Goal: Entertainment & Leisure: Consume media (video, audio)

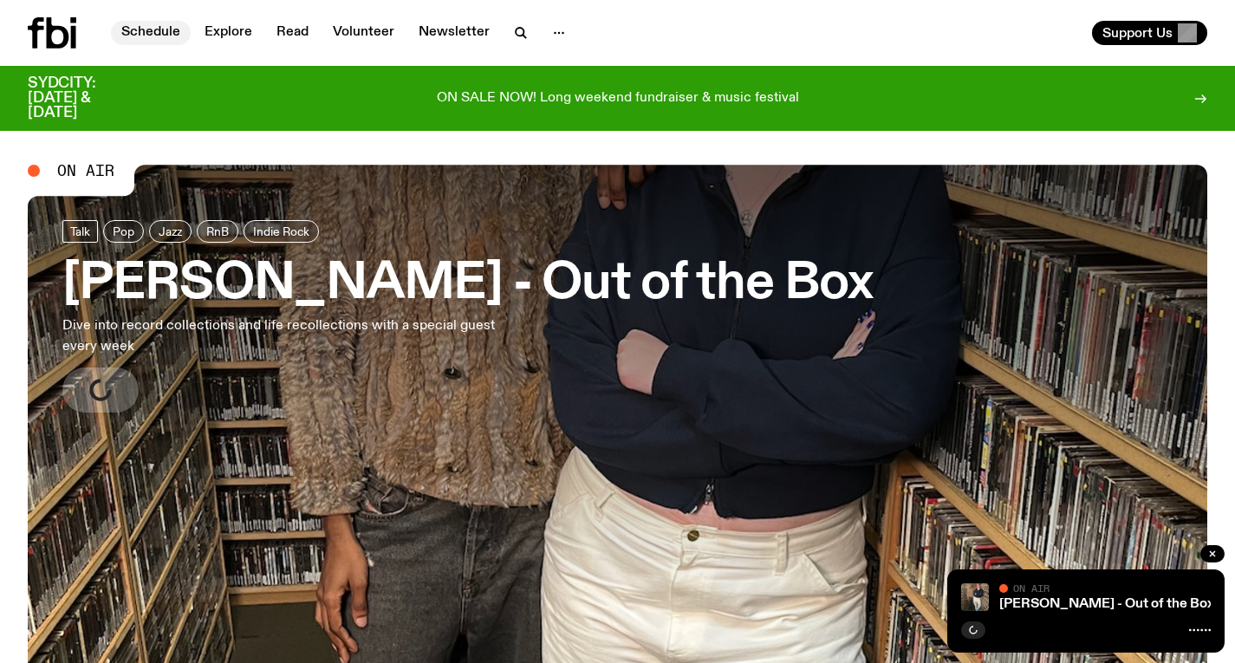
click at [153, 30] on link "Schedule" at bounding box center [151, 33] width 80 height 24
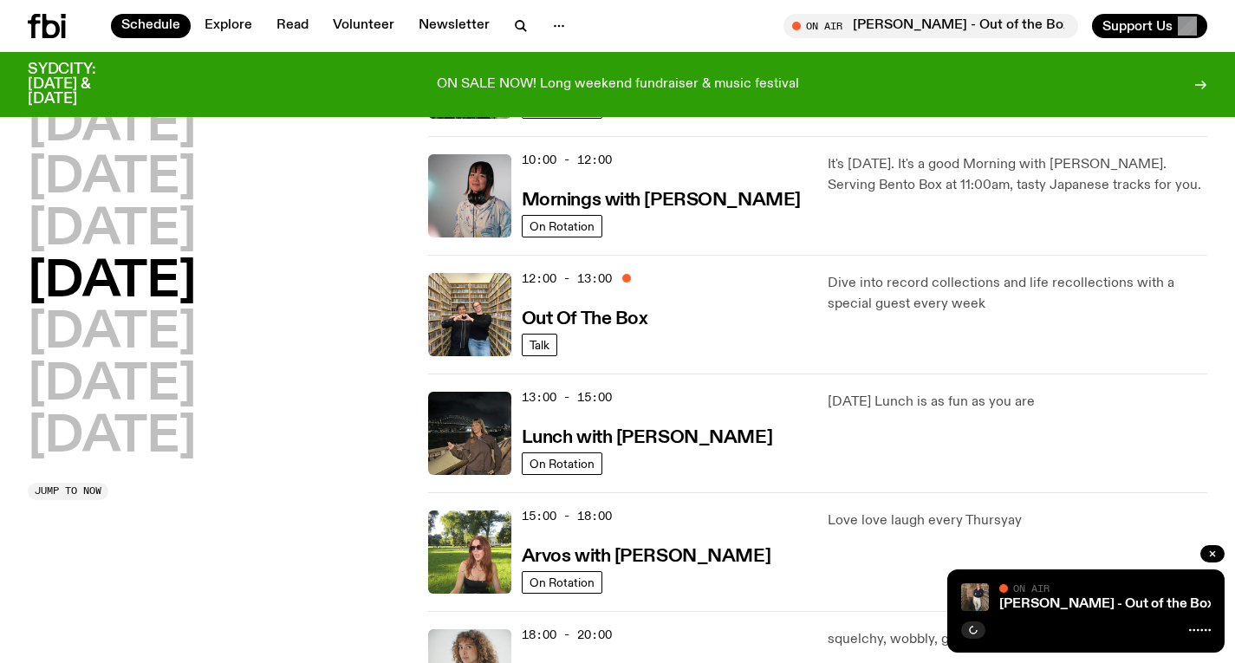
scroll to position [268, 0]
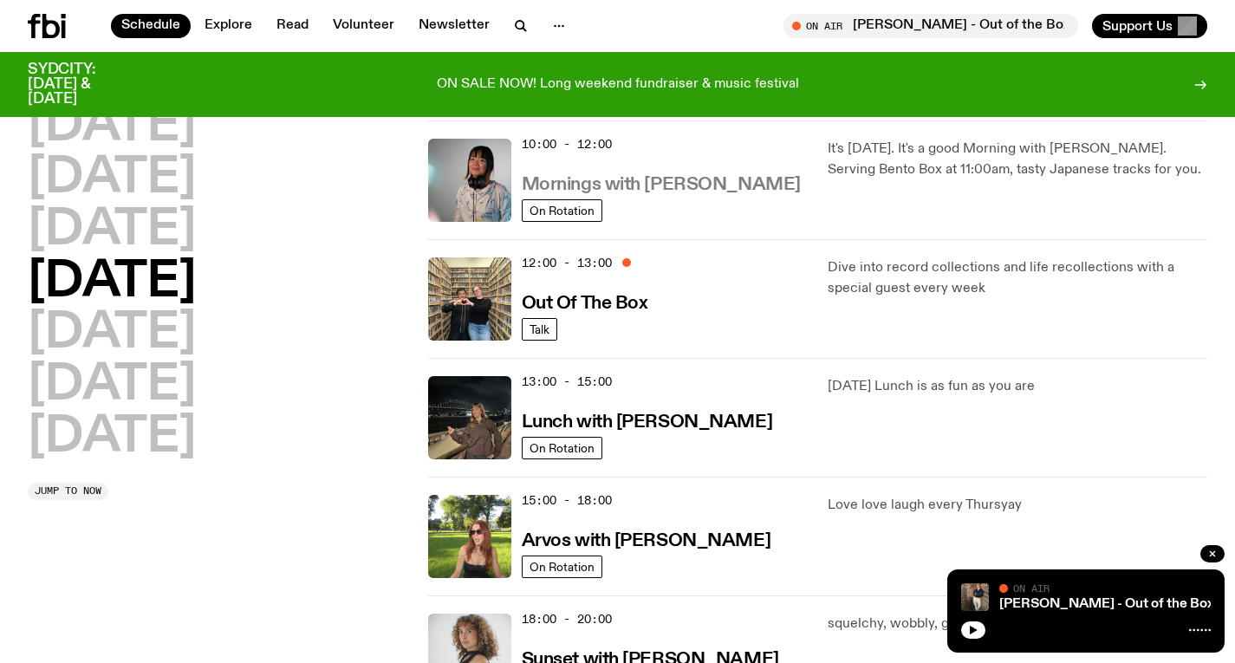
click at [609, 180] on h3 "Mornings with [PERSON_NAME]" at bounding box center [661, 185] width 279 height 18
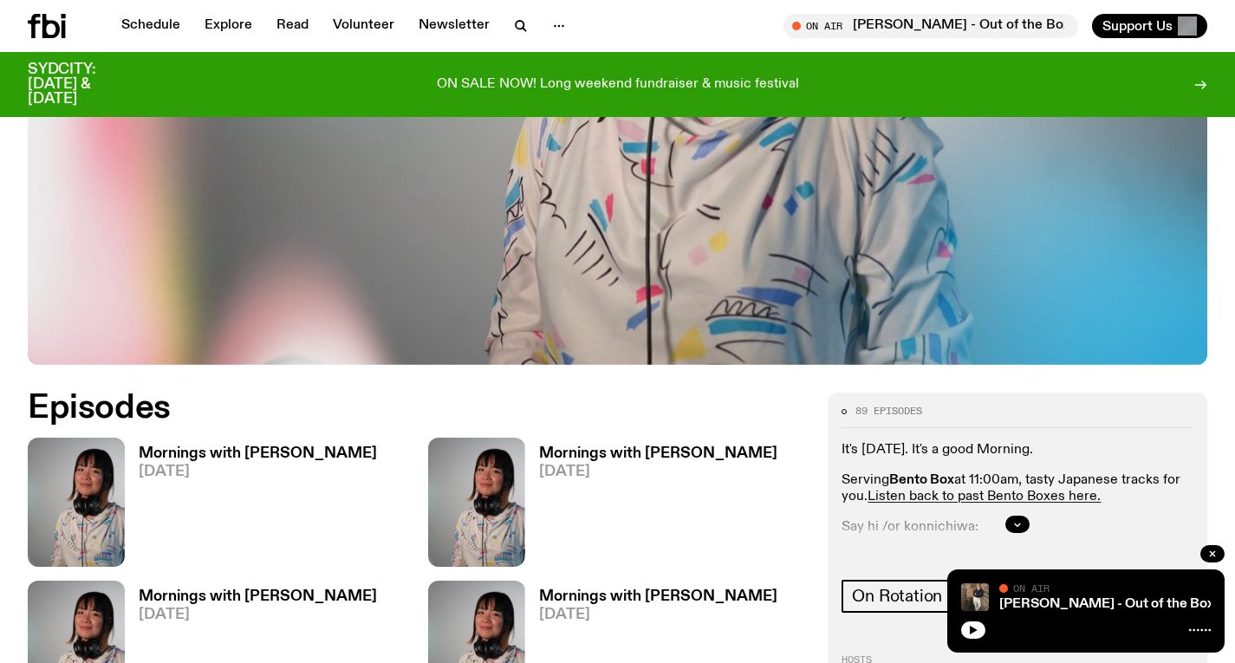
scroll to position [635, 0]
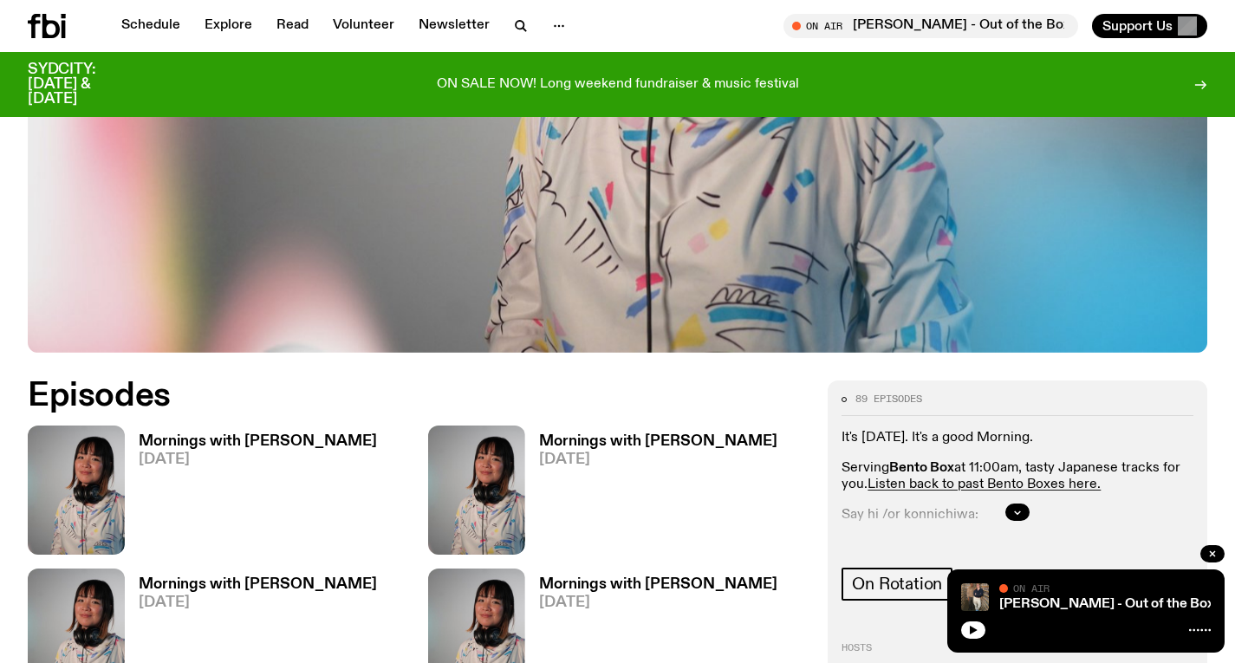
click at [274, 434] on h3 "Mornings with [PERSON_NAME]" at bounding box center [258, 441] width 238 height 15
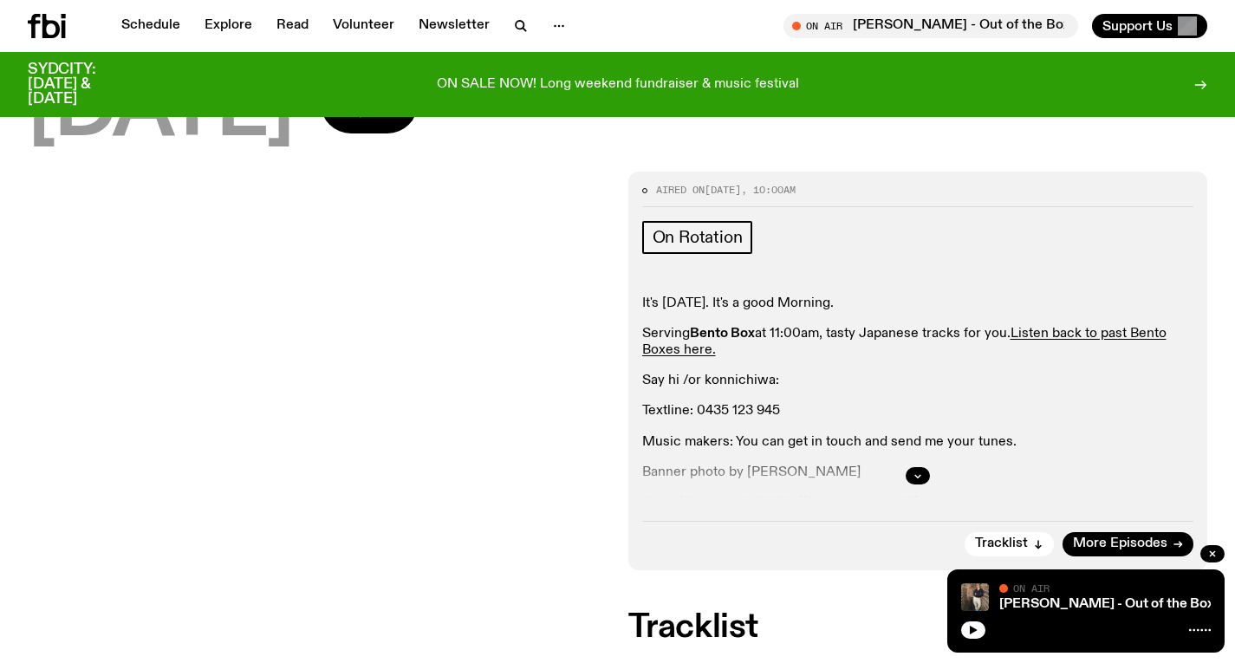
scroll to position [201, 0]
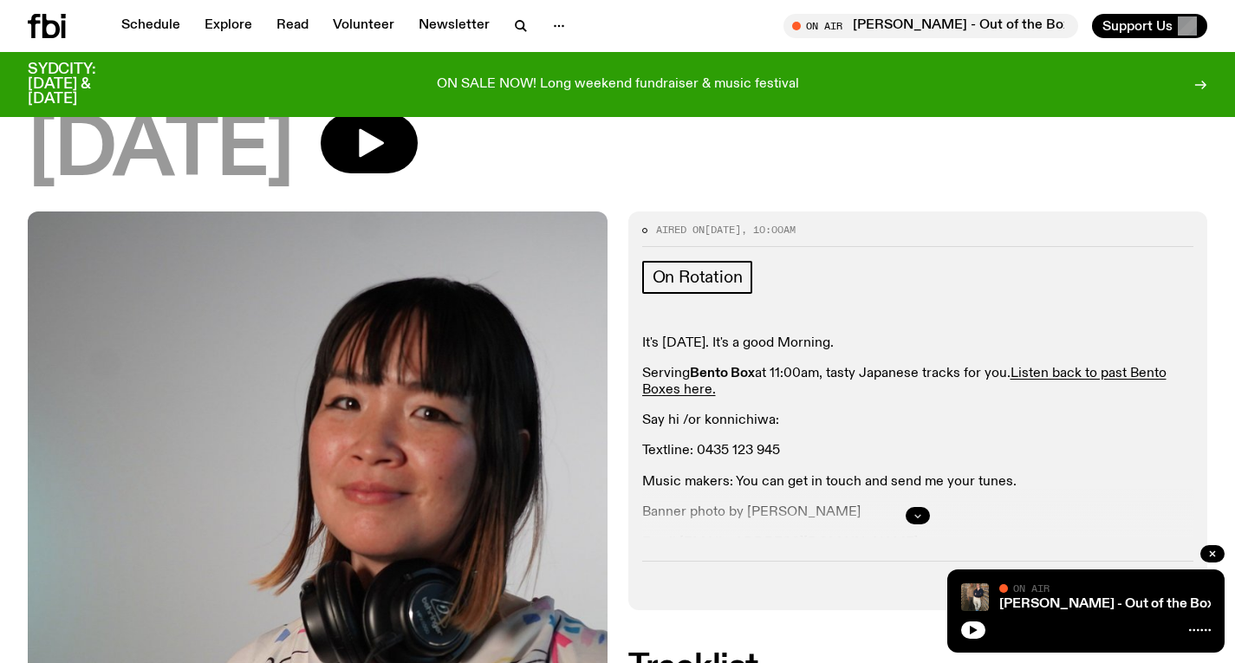
click at [921, 510] on icon "button" at bounding box center [918, 515] width 10 height 10
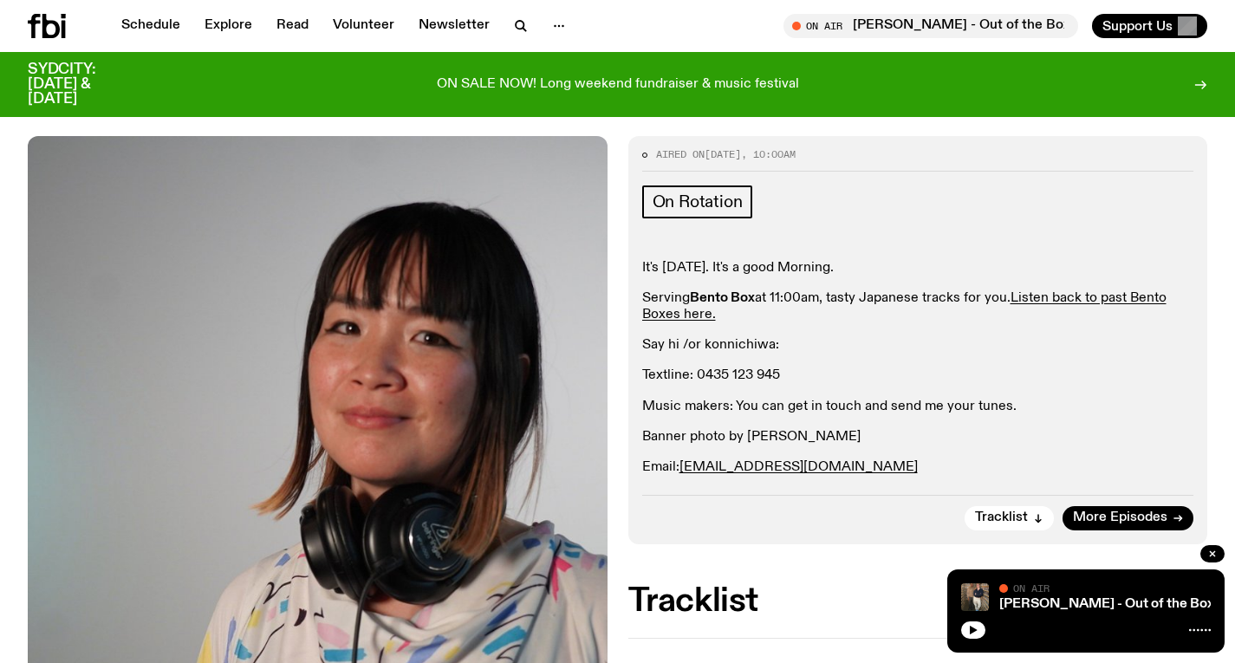
scroll to position [283, 0]
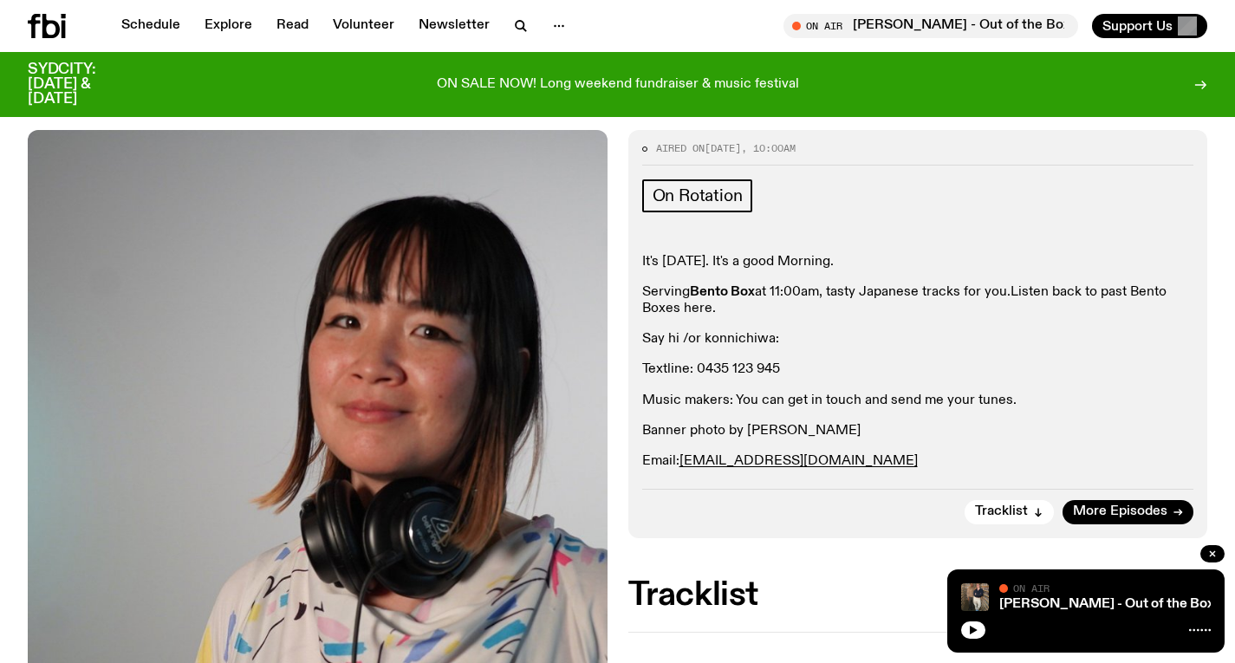
click at [1031, 285] on link "Listen back to past Bento Boxes here." at bounding box center [904, 300] width 524 height 30
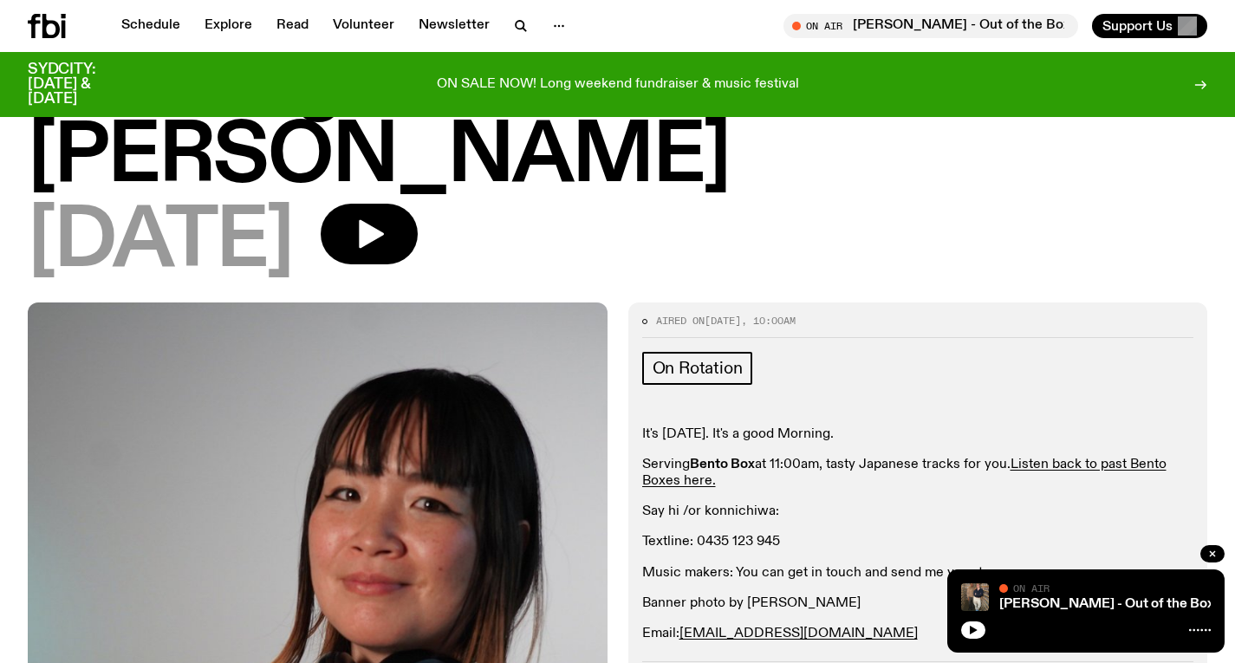
scroll to position [89, 0]
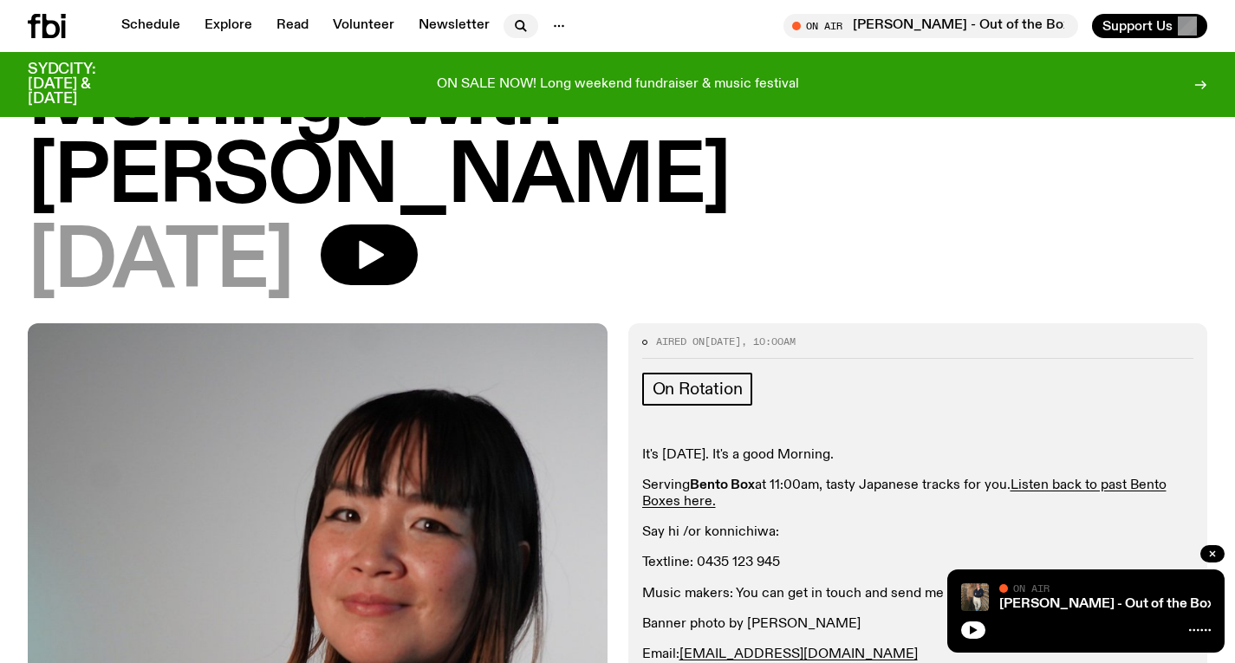
click at [521, 31] on icon "button" at bounding box center [520, 26] width 21 height 21
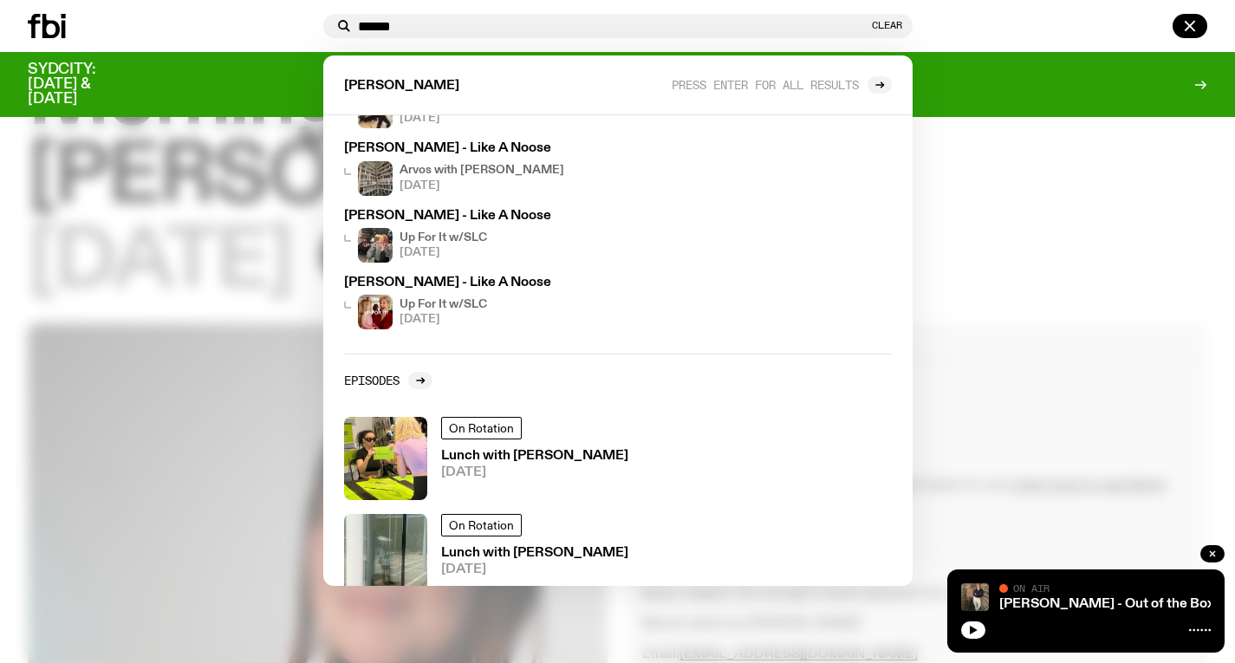
scroll to position [0, 0]
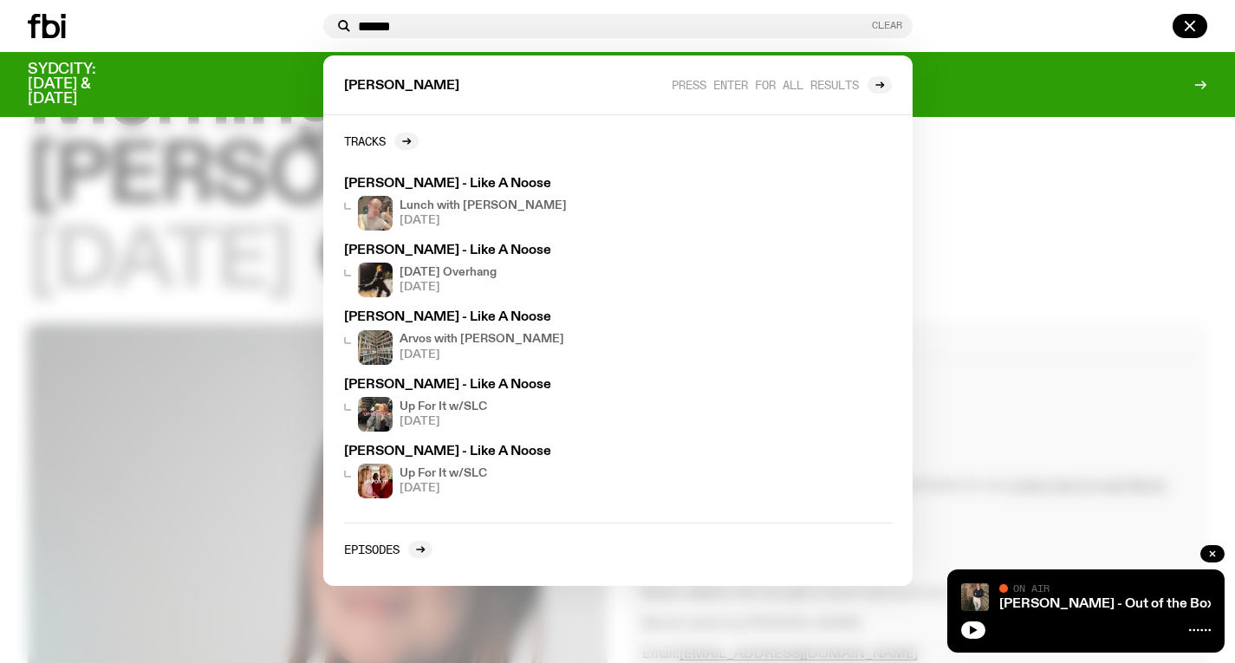
type input "******"
click at [883, 23] on button "Clear" at bounding box center [887, 26] width 30 height 10
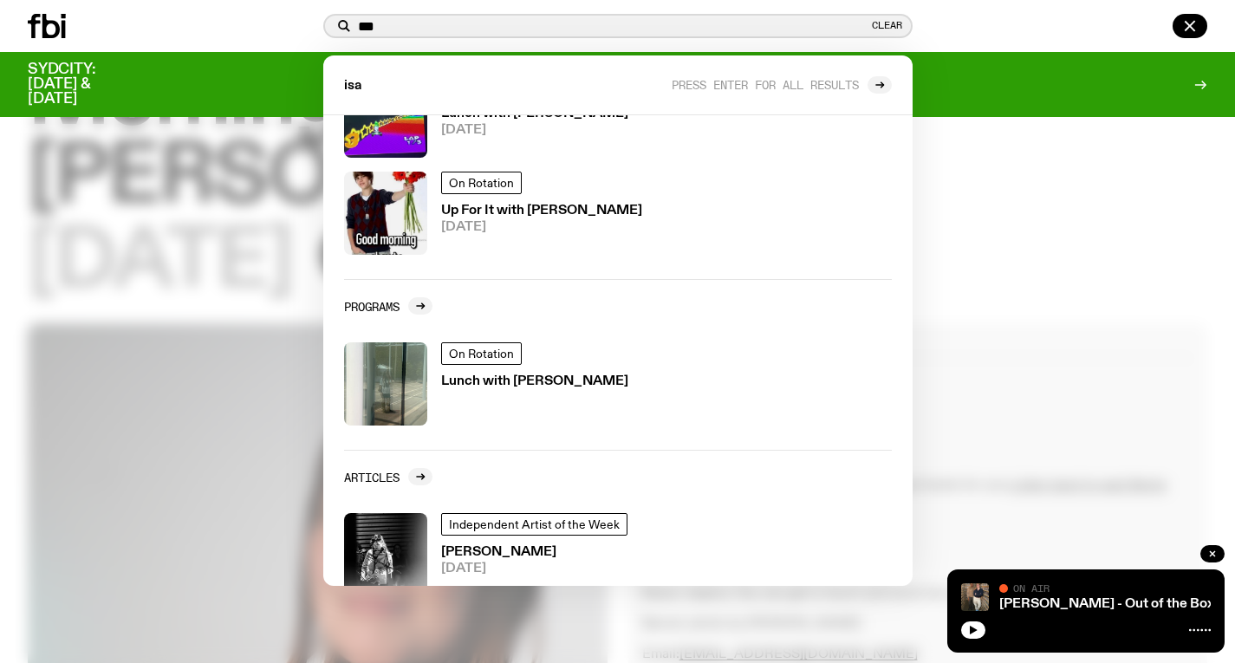
scroll to position [837, 0]
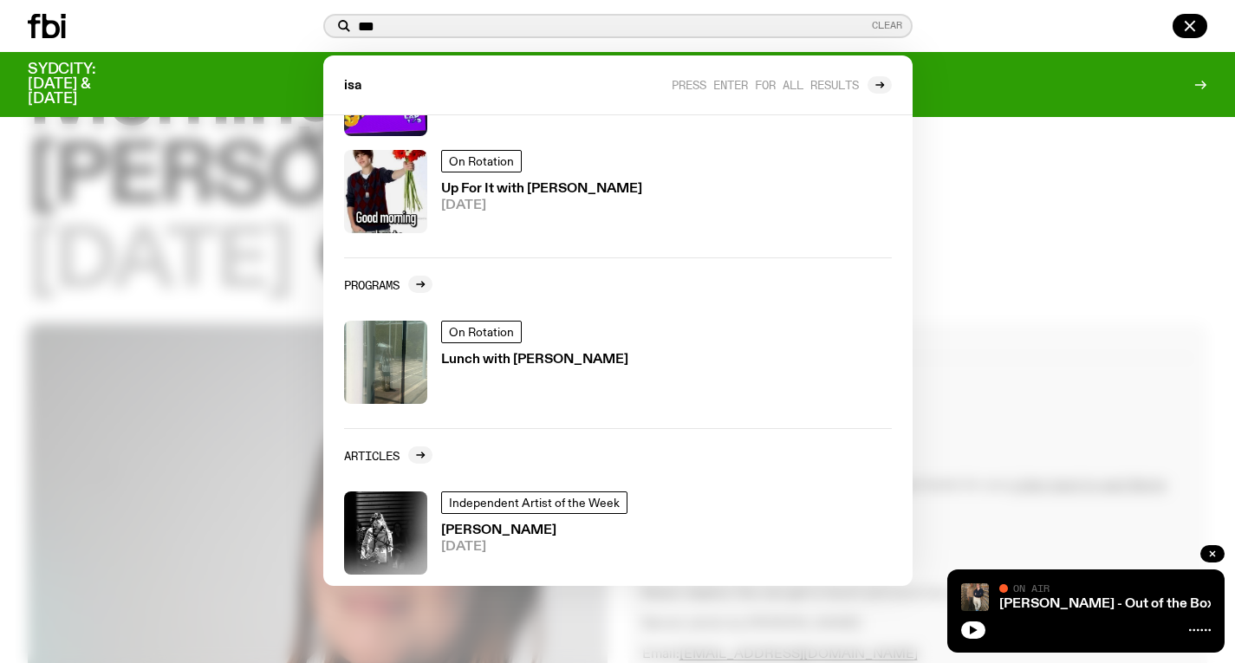
type input "***"
click at [880, 23] on button "Clear" at bounding box center [887, 26] width 30 height 10
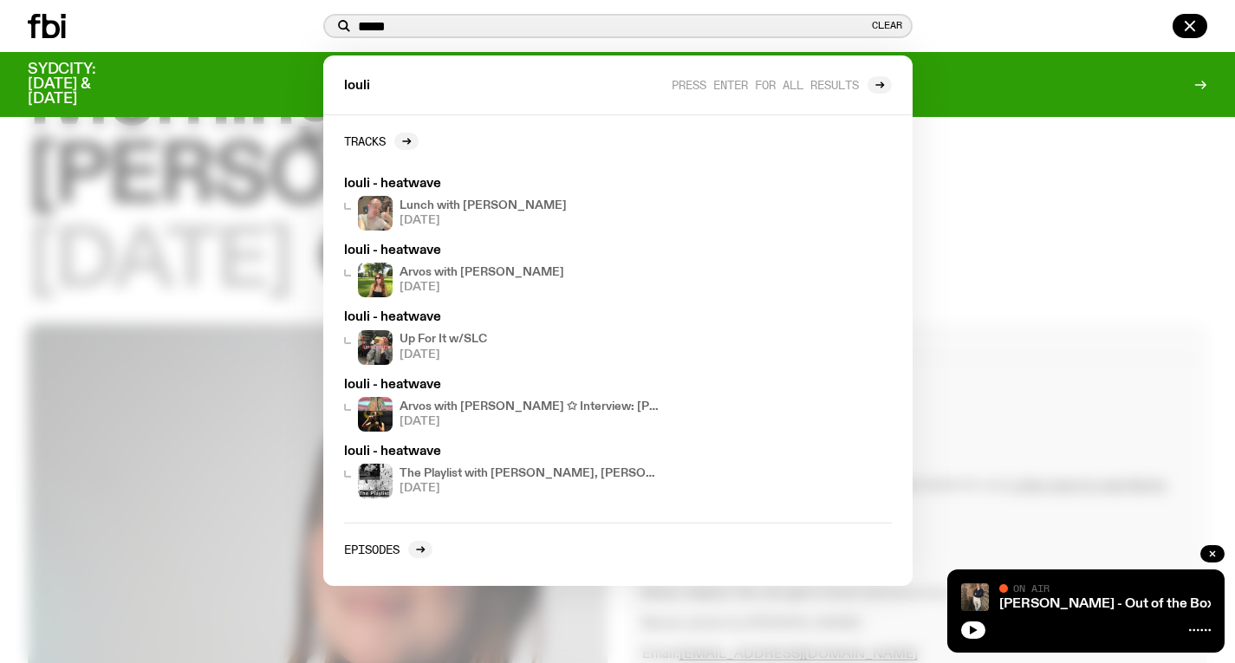
scroll to position [107, 0]
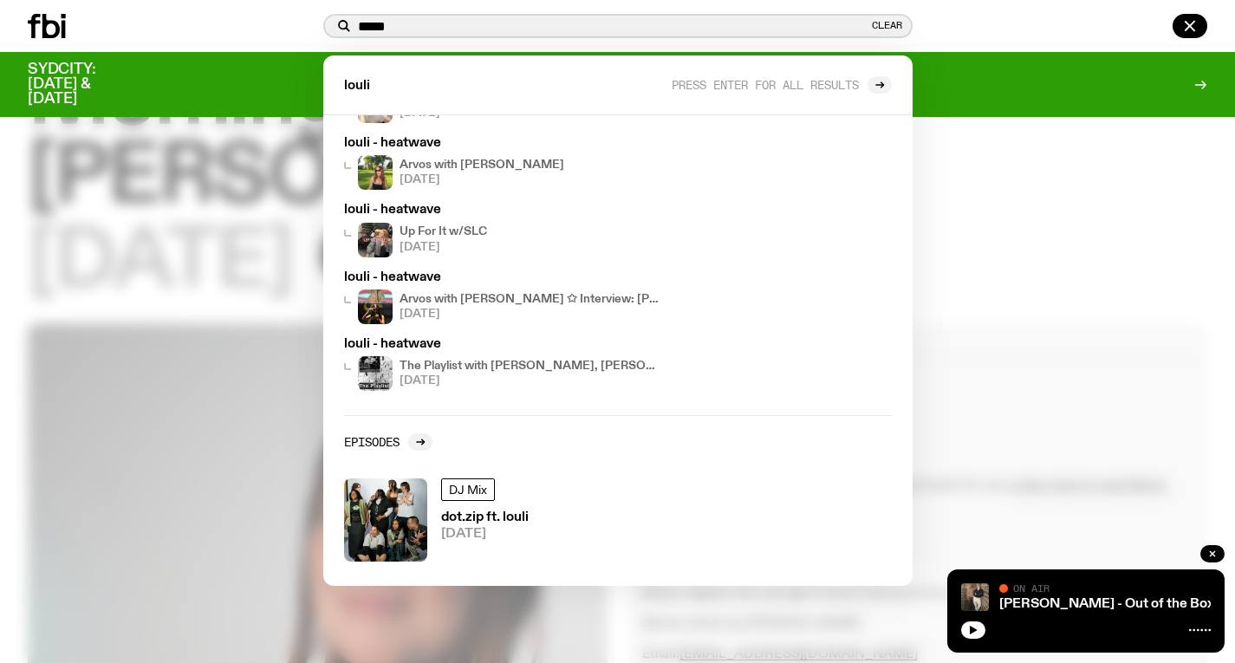
type input "*****"
click at [982, 143] on div at bounding box center [617, 331] width 1235 height 663
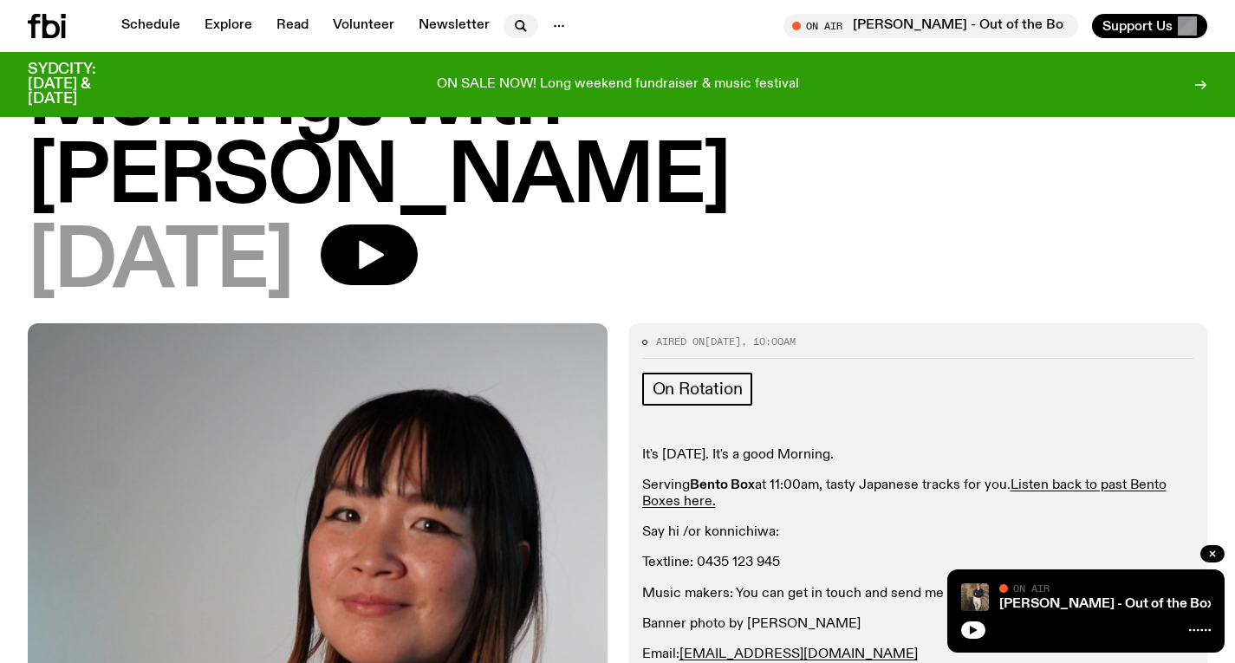
click at [517, 31] on icon "button" at bounding box center [520, 26] width 21 height 21
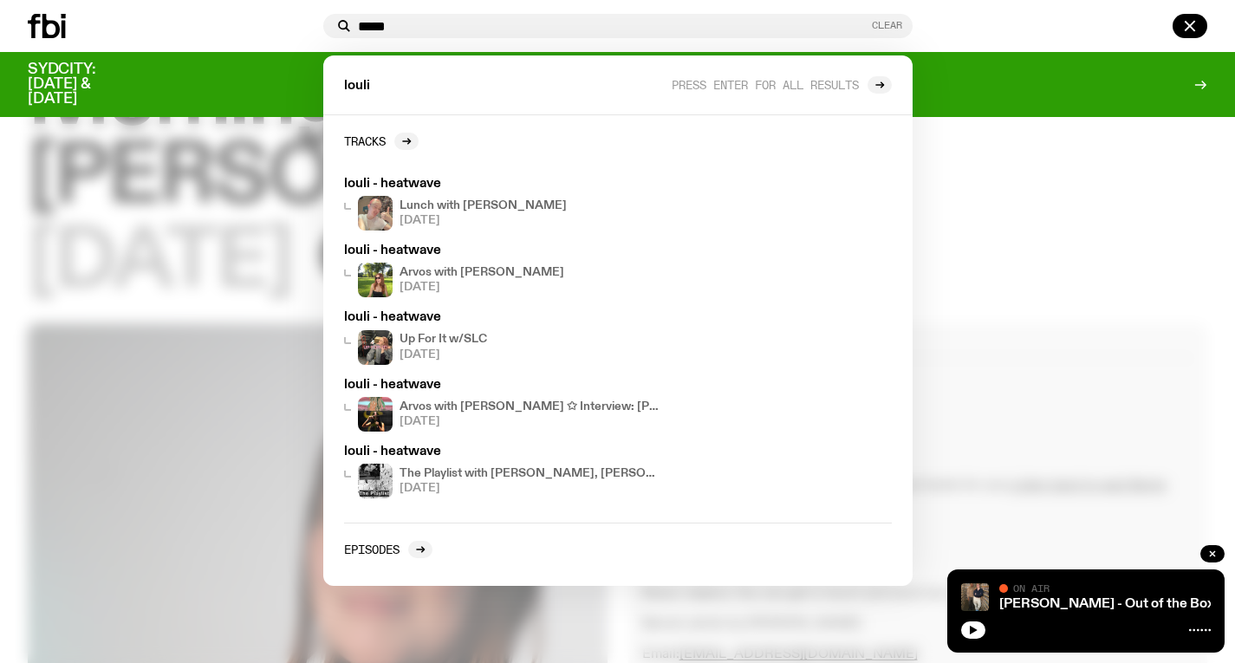
click at [872, 21] on button "Clear" at bounding box center [887, 26] width 30 height 10
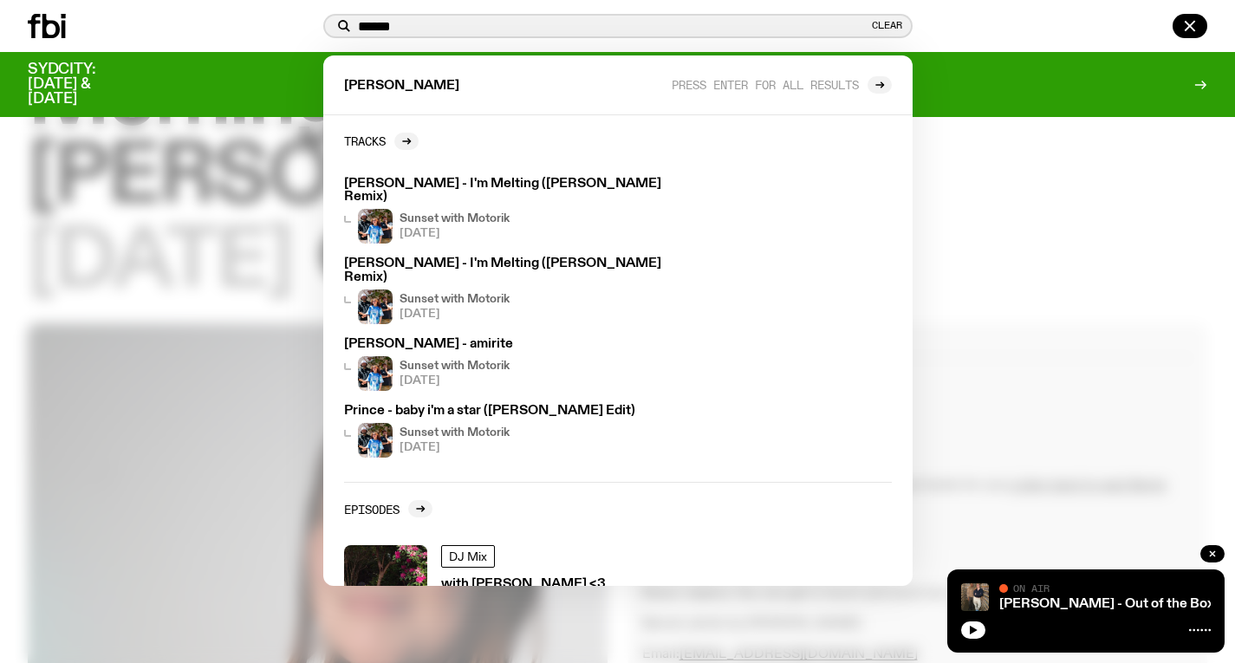
scroll to position [41, 0]
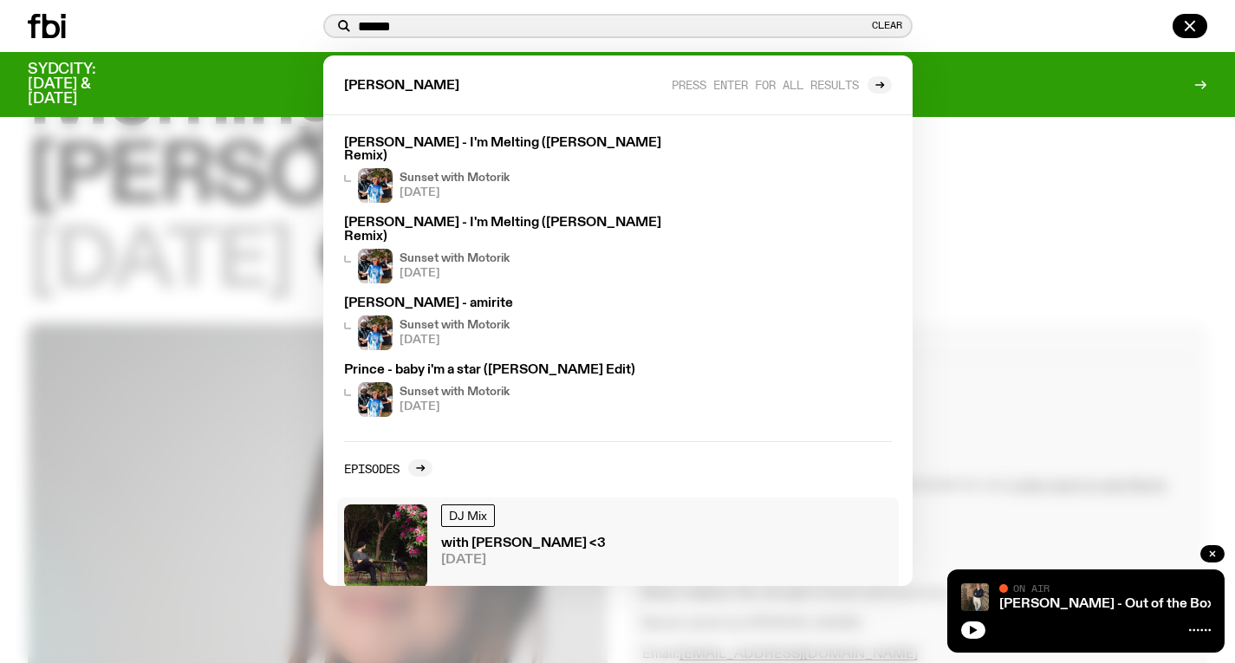
type input "******"
click at [510, 507] on div "DJ Mix with [PERSON_NAME] <3 [DATE]" at bounding box center [523, 545] width 165 height 83
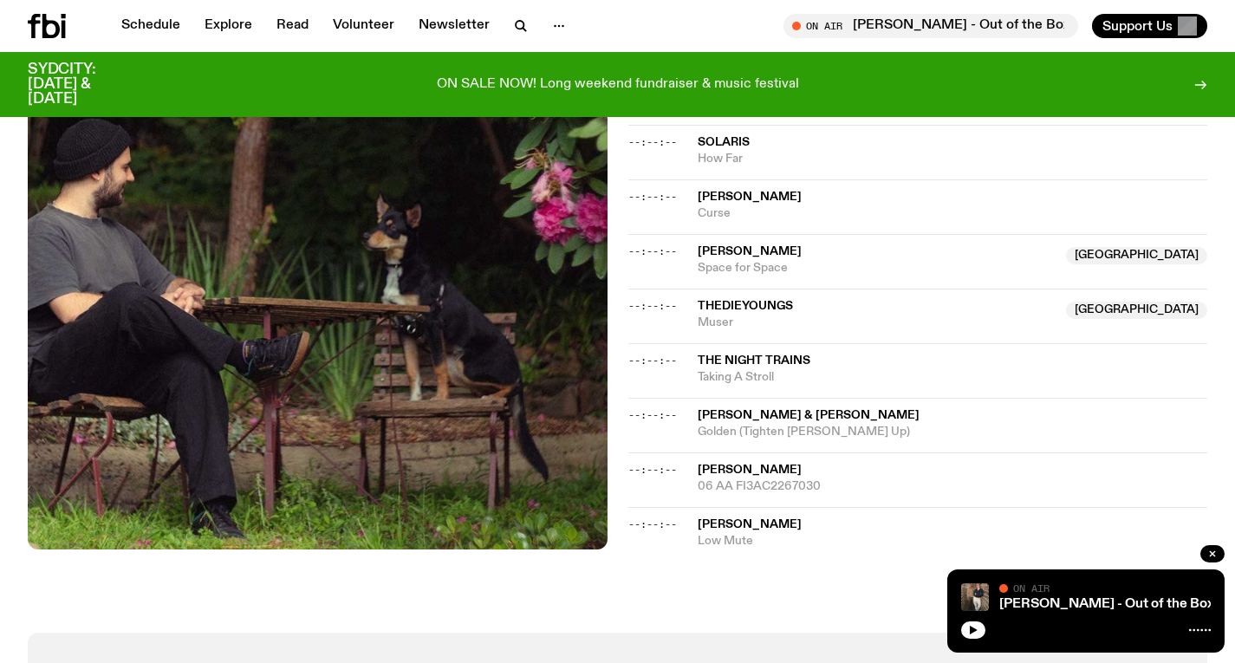
scroll to position [1239, 0]
